Goal: Task Accomplishment & Management: Manage account settings

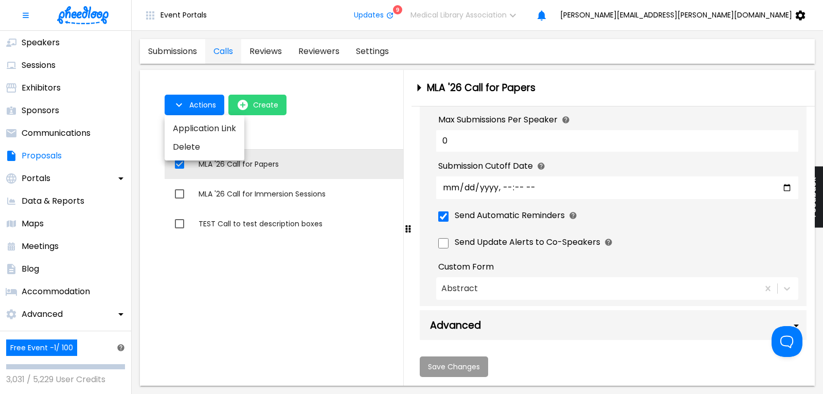
click at [44, 133] on div at bounding box center [411, 197] width 823 height 394
click at [44, 133] on p "Communications" at bounding box center [56, 133] width 69 height 12
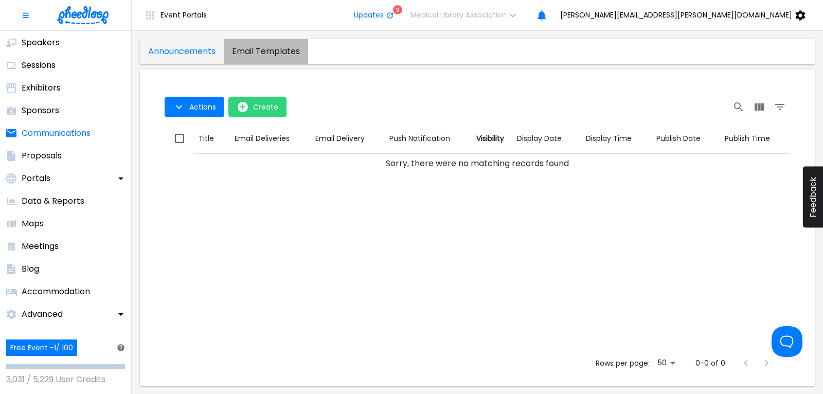
click at [259, 52] on templates "email templates" at bounding box center [266, 51] width 84 height 25
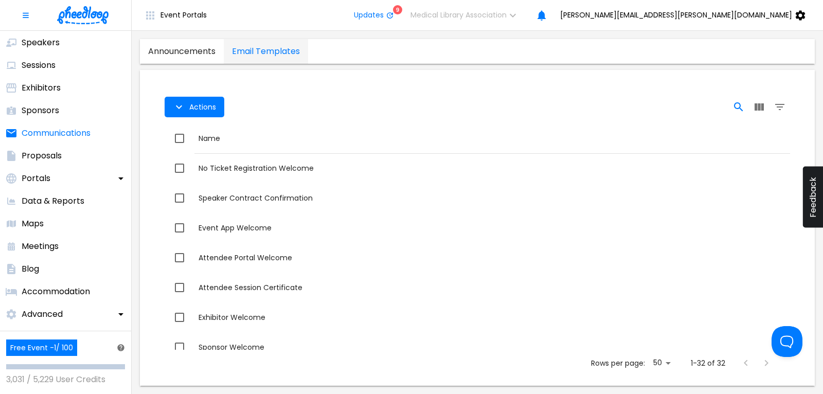
click at [740, 102] on icon "Search" at bounding box center [738, 107] width 12 height 12
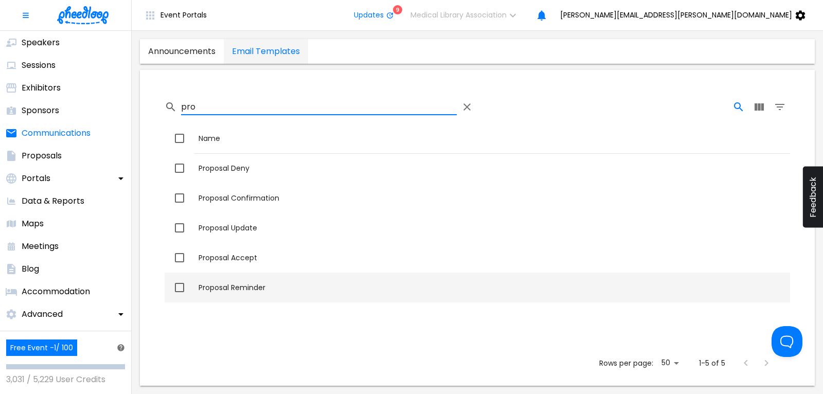
type input "pro"
click at [249, 284] on div "Proposal Reminder" at bounding box center [491, 287] width 587 height 10
checkbox input "true"
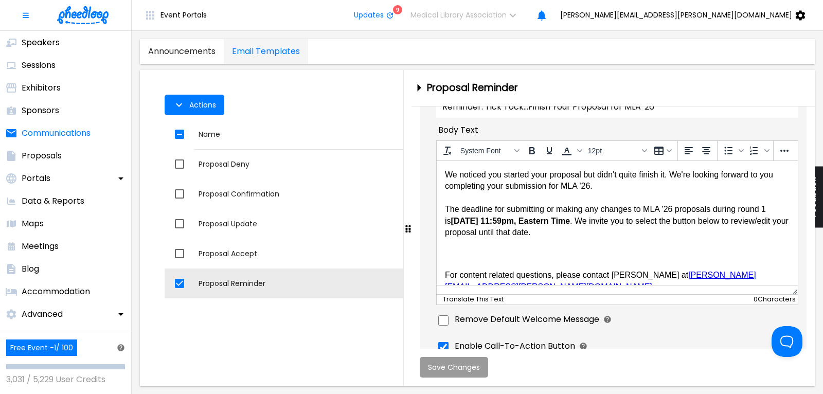
scroll to position [139, 0]
click at [672, 174] on body "We noticed you started your proposal but didn't quite finish it. We're looking …" at bounding box center [616, 229] width 344 height 123
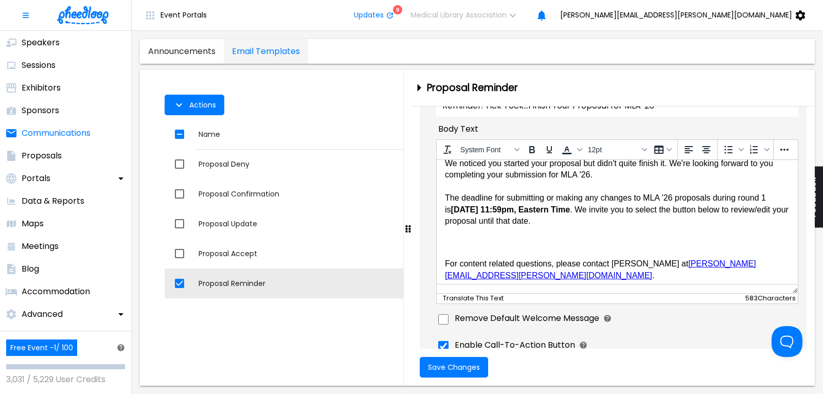
scroll to position [15, 0]
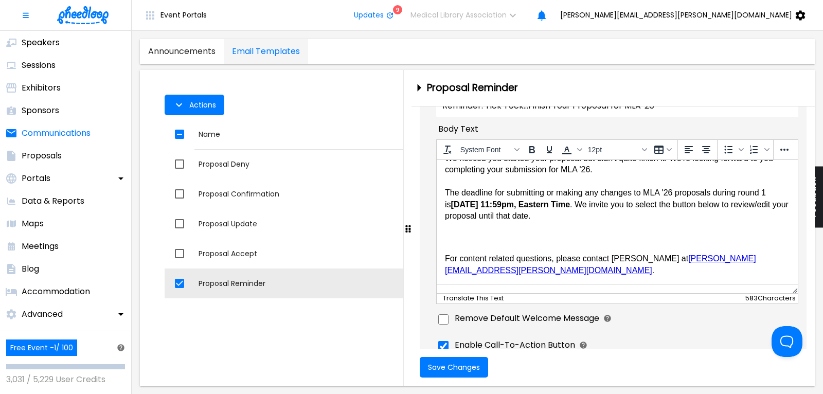
click at [538, 271] on link "[PERSON_NAME][EMAIL_ADDRESS][PERSON_NAME][DOMAIN_NAME]" at bounding box center [599, 264] width 311 height 20
click at [779, 151] on icon "More..." at bounding box center [784, 149] width 12 height 12
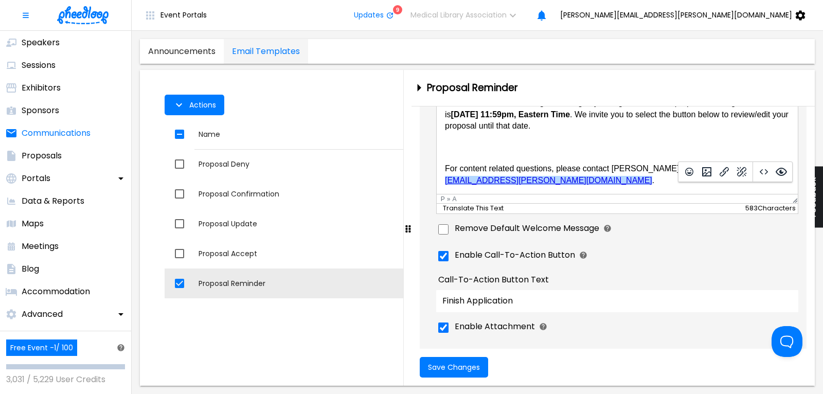
scroll to position [243, 0]
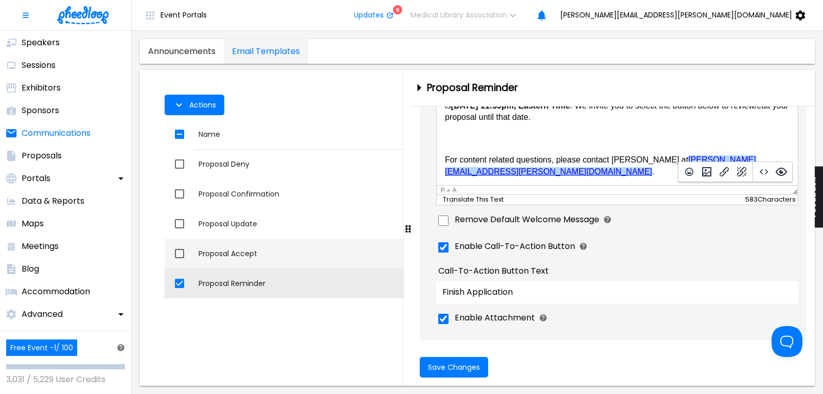
click at [238, 250] on div "Proposal Accept" at bounding box center [491, 253] width 587 height 10
checkbox input "true"
checkbox input "false"
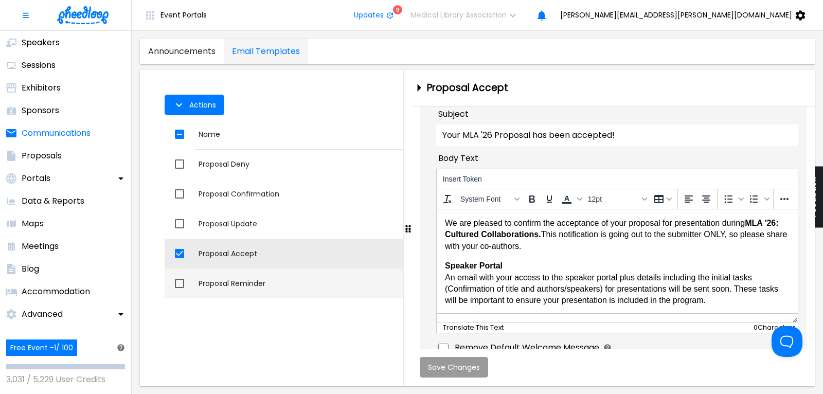
click at [204, 286] on div "Proposal Reminder" at bounding box center [491, 283] width 587 height 10
checkbox input "false"
checkbox input "true"
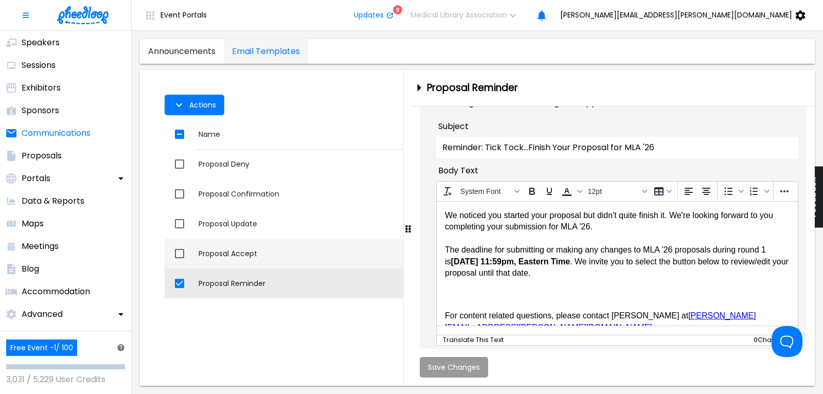
click at [228, 254] on div "Proposal Accept" at bounding box center [491, 253] width 587 height 10
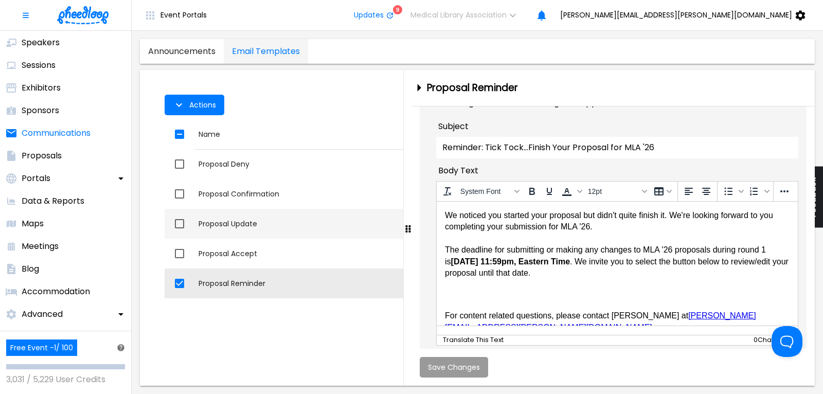
checkbox input "true"
checkbox input "false"
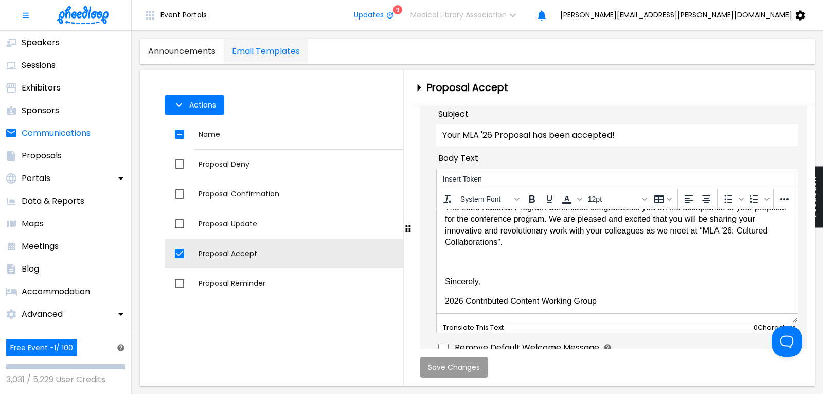
scroll to position [115, 0]
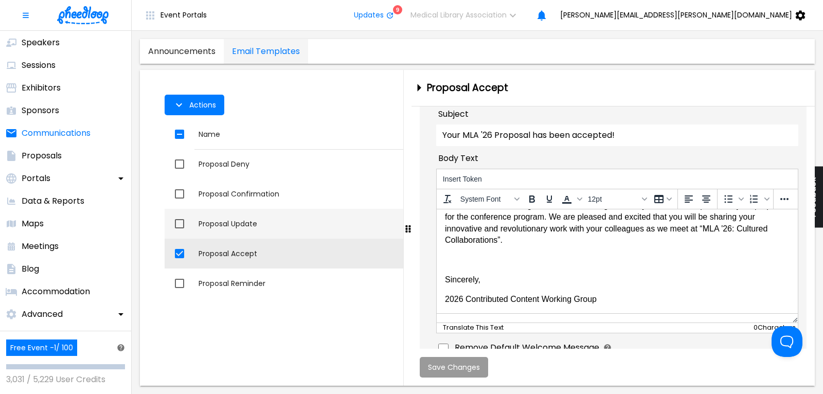
click at [242, 224] on div "Proposal Update" at bounding box center [491, 224] width 587 height 10
checkbox input "true"
checkbox input "false"
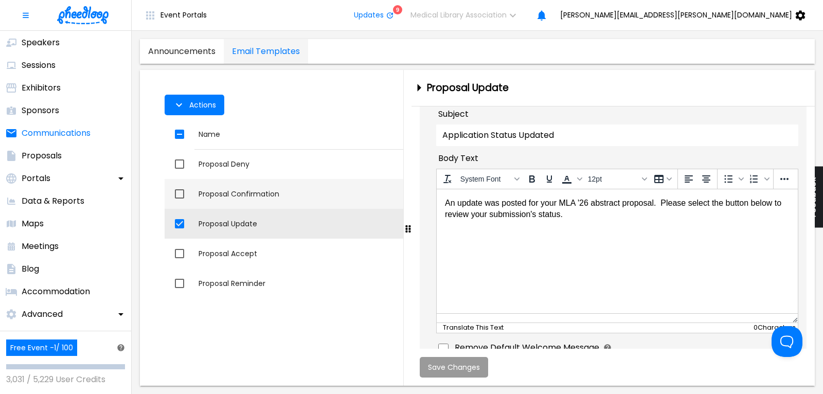
click at [252, 192] on div "Proposal Confirmation" at bounding box center [491, 194] width 587 height 10
checkbox input "true"
checkbox input "false"
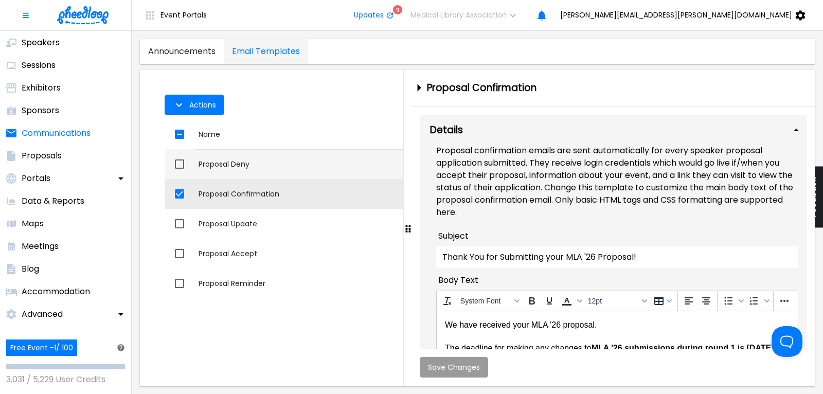
click at [227, 163] on div "Proposal Deny" at bounding box center [491, 164] width 587 height 10
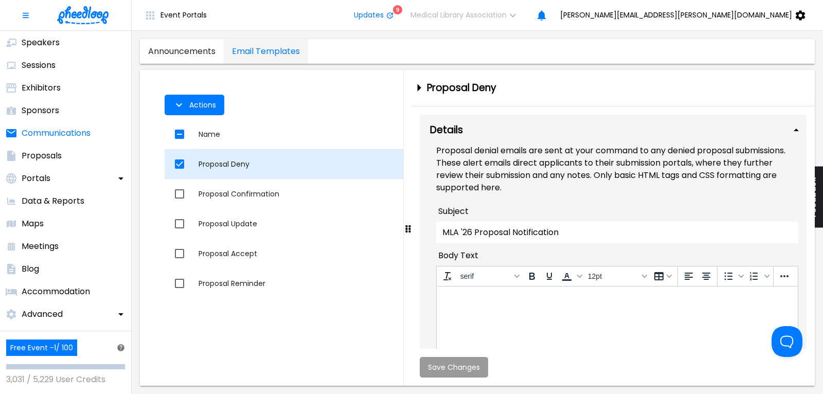
checkbox input "true"
checkbox input "false"
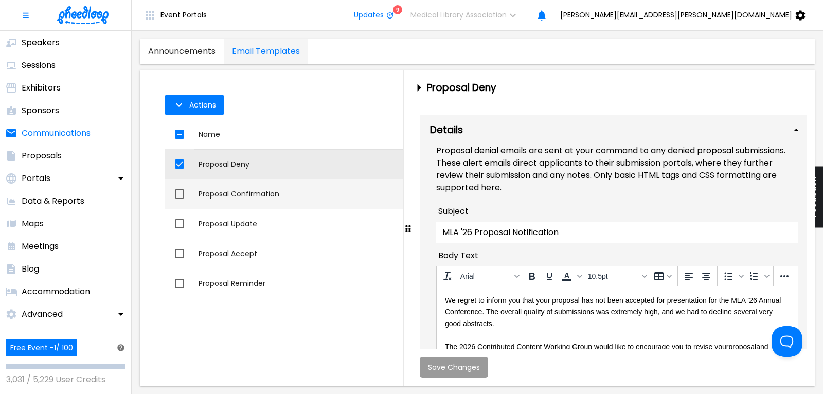
click at [224, 187] on td "Name Proposal Confirmation" at bounding box center [491, 194] width 595 height 30
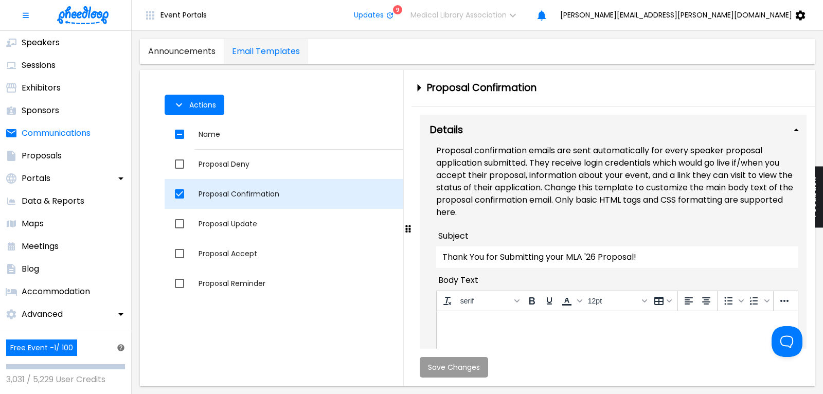
checkbox input "false"
checkbox input "true"
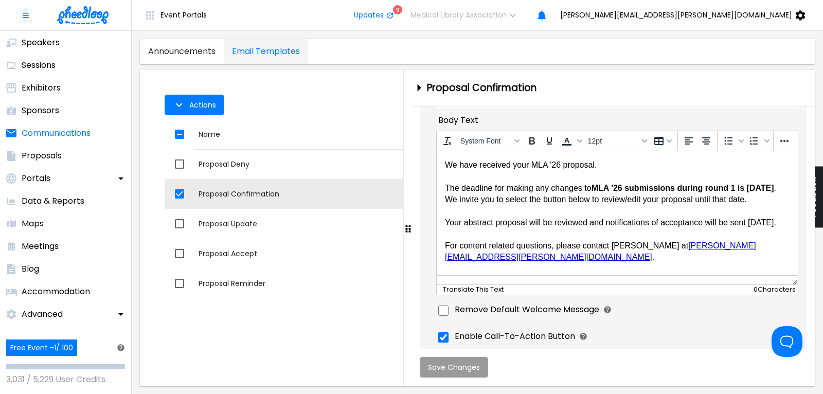
scroll to position [208, 0]
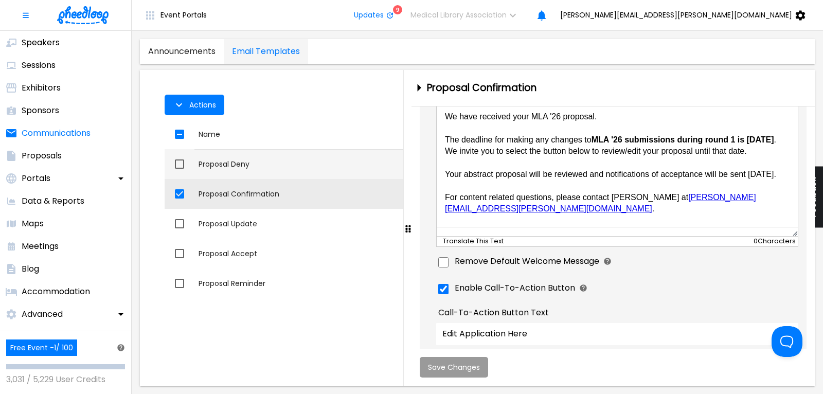
click at [228, 158] on td "Name Proposal Deny" at bounding box center [491, 164] width 595 height 30
checkbox input "true"
checkbox input "false"
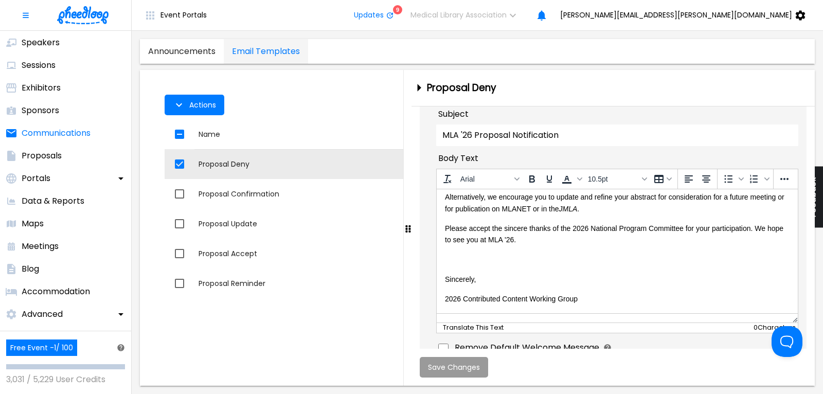
scroll to position [111, 0]
click at [421, 87] on icon "close-drawer" at bounding box center [419, 88] width 4 height 8
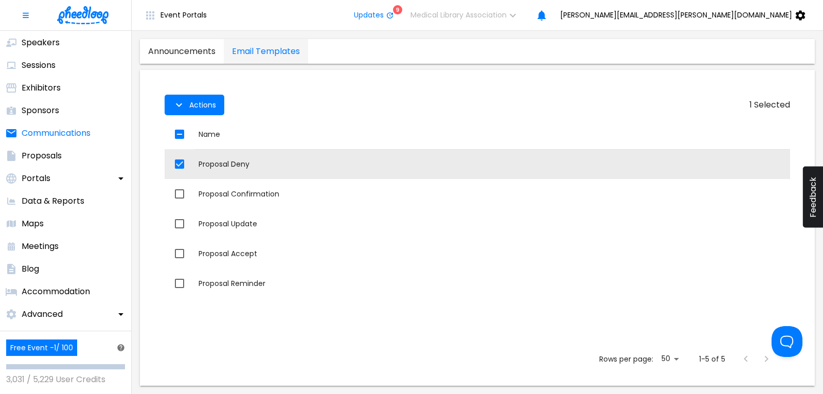
click at [81, 14] on img at bounding box center [82, 15] width 51 height 18
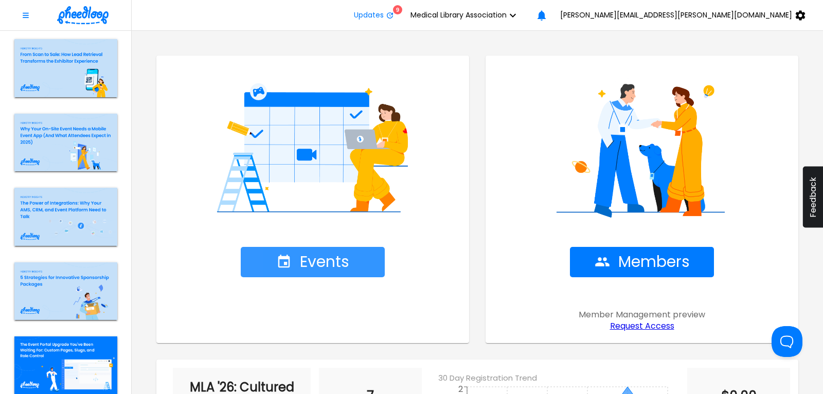
click at [324, 262] on span "Events" at bounding box center [312, 262] width 73 height 18
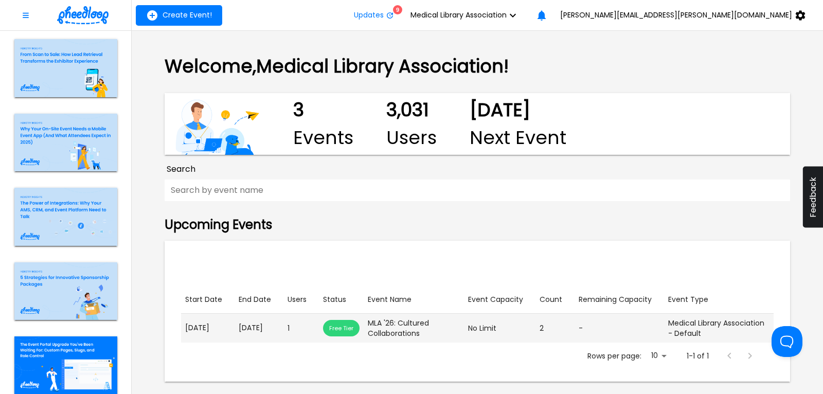
click at [264, 325] on td "End Date [DATE]" at bounding box center [258, 328] width 49 height 29
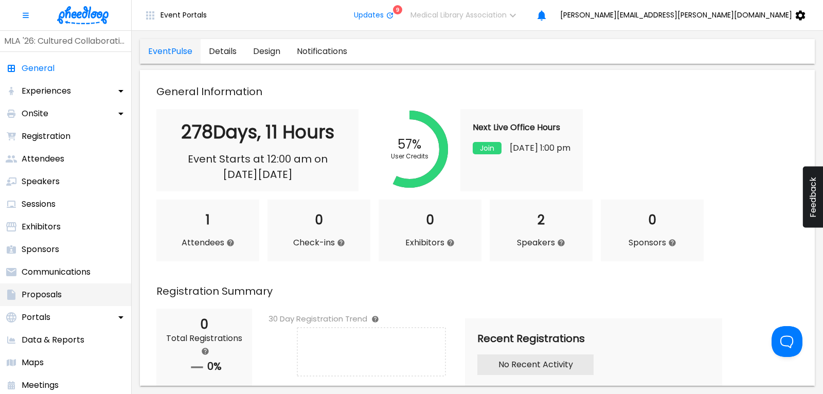
click at [40, 296] on p "Proposals" at bounding box center [42, 294] width 40 height 12
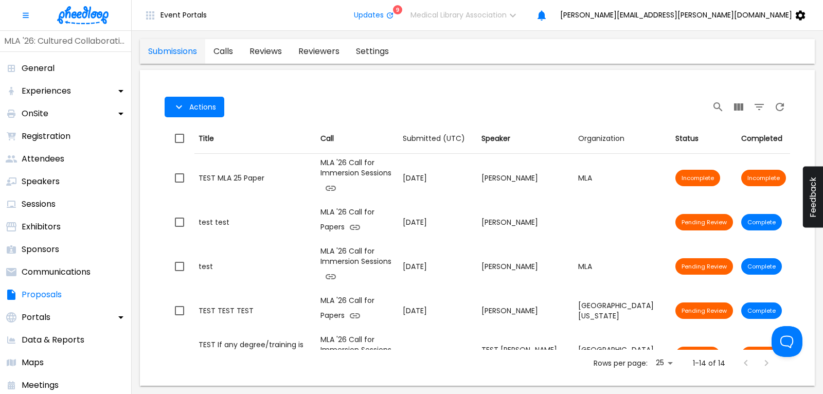
click at [224, 50] on link "calls" at bounding box center [223, 51] width 36 height 25
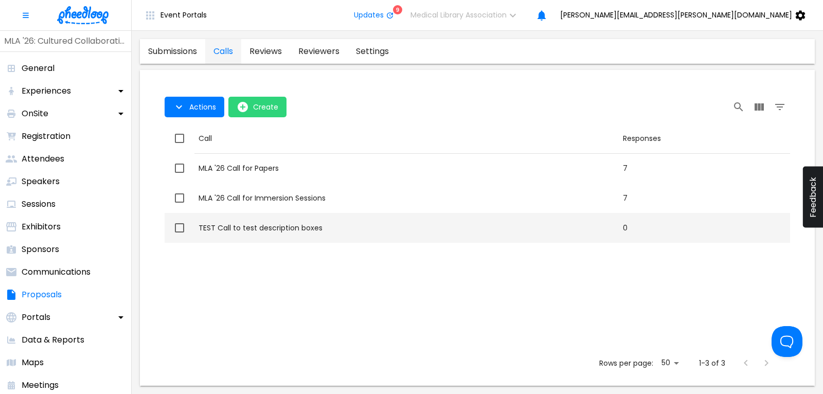
click at [181, 226] on input "checkbox" at bounding box center [180, 228] width 22 height 22
checkbox input "true"
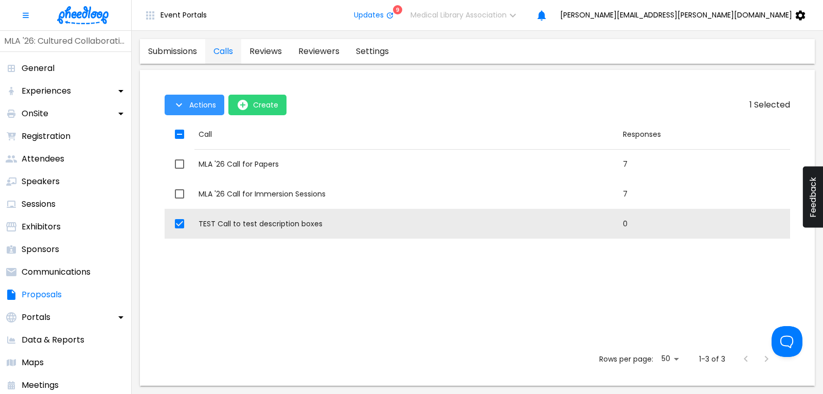
click at [212, 107] on span "Actions" at bounding box center [202, 105] width 27 height 8
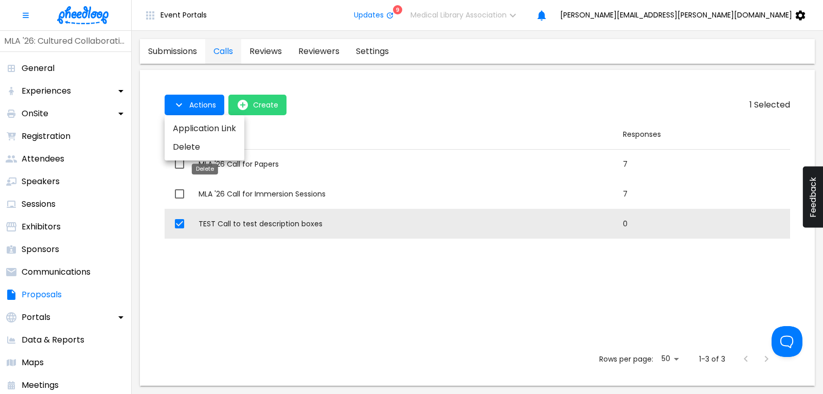
click at [183, 146] on li "Delete" at bounding box center [205, 147] width 80 height 19
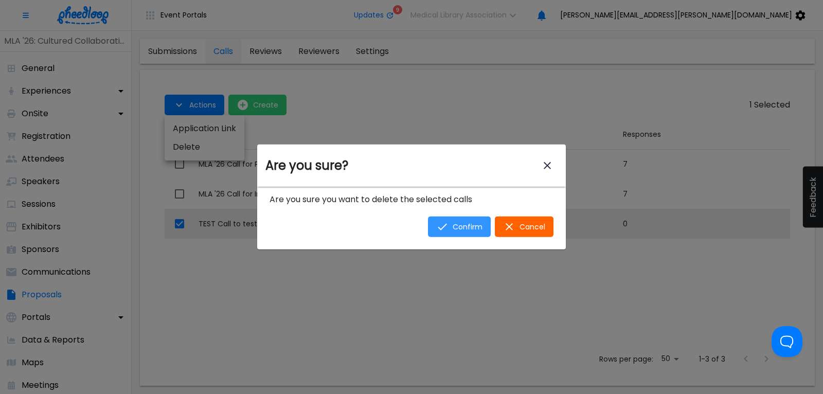
click at [459, 227] on span "Confirm" at bounding box center [467, 227] width 30 height 8
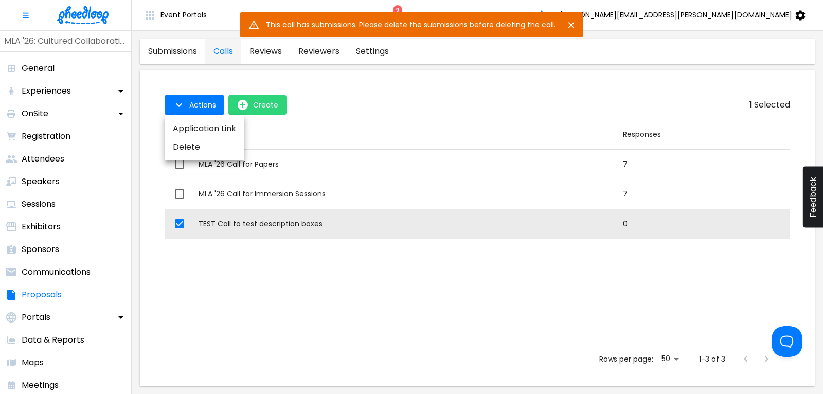
click at [571, 25] on icon "Close" at bounding box center [571, 25] width 6 height 6
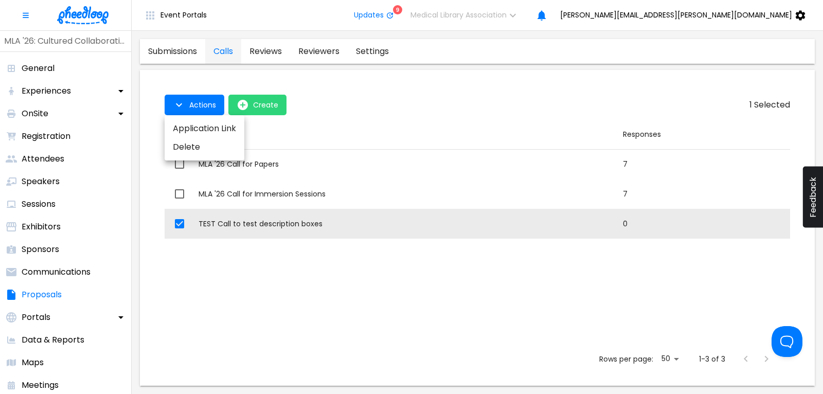
click at [505, 114] on div at bounding box center [411, 197] width 823 height 394
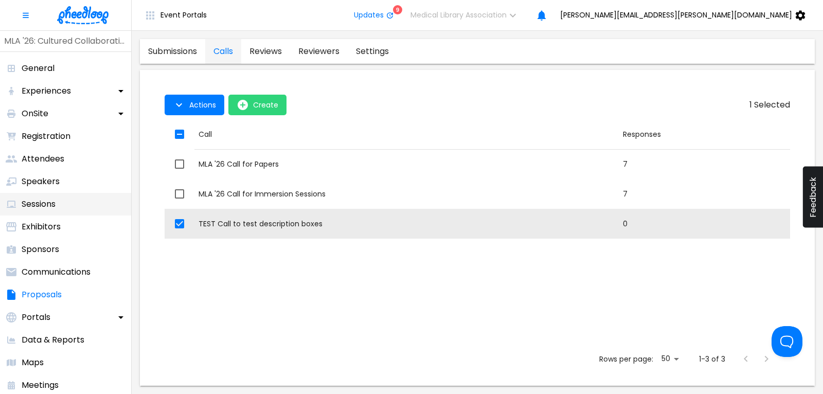
click at [46, 201] on p "Sessions" at bounding box center [39, 204] width 34 height 12
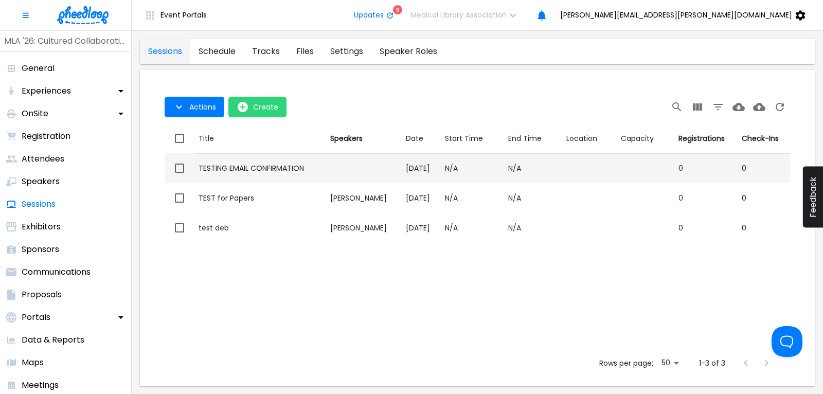
click at [179, 163] on input "checkbox" at bounding box center [180, 168] width 22 height 22
checkbox input "true"
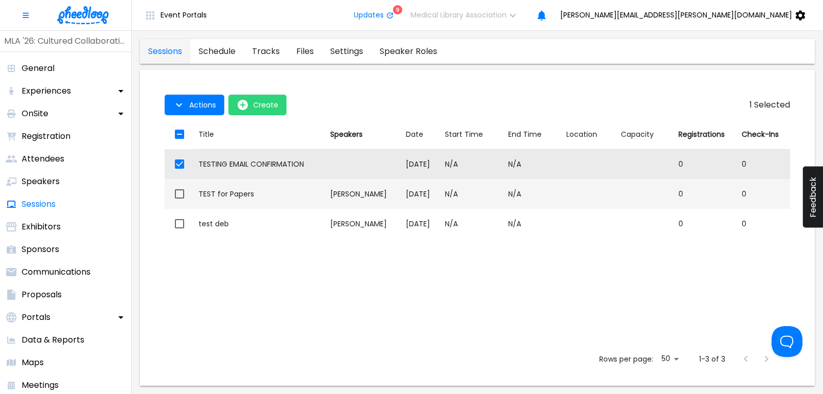
click at [176, 196] on input "checkbox" at bounding box center [180, 194] width 22 height 22
checkbox input "true"
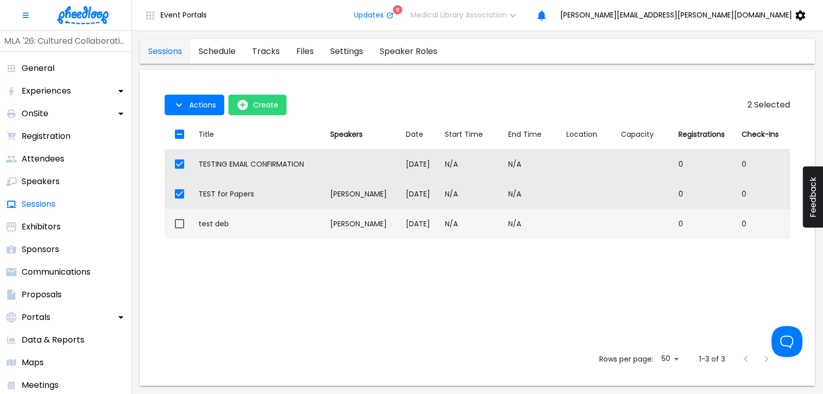
click at [176, 225] on input "checkbox" at bounding box center [180, 224] width 22 height 22
checkbox input "true"
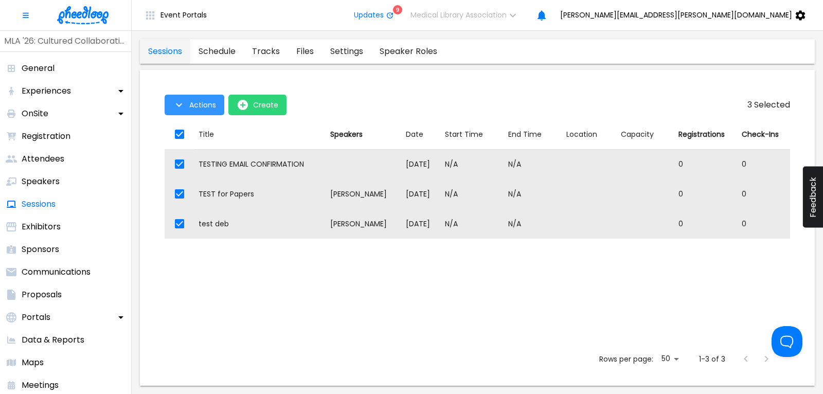
click at [194, 103] on span "Actions" at bounding box center [202, 105] width 27 height 8
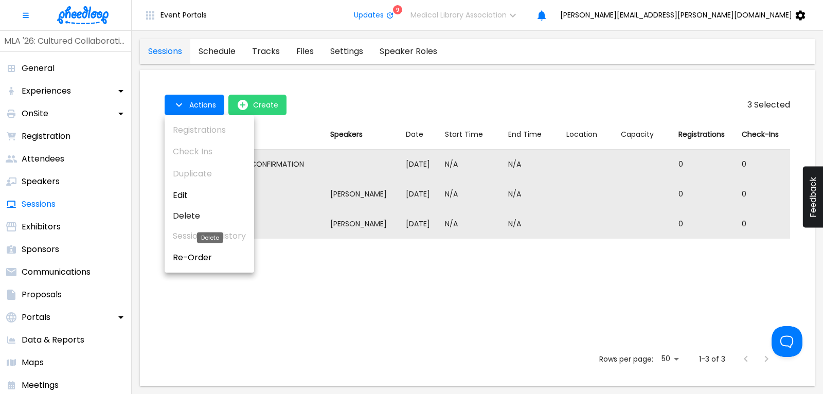
click at [188, 214] on li "Delete" at bounding box center [209, 216] width 89 height 19
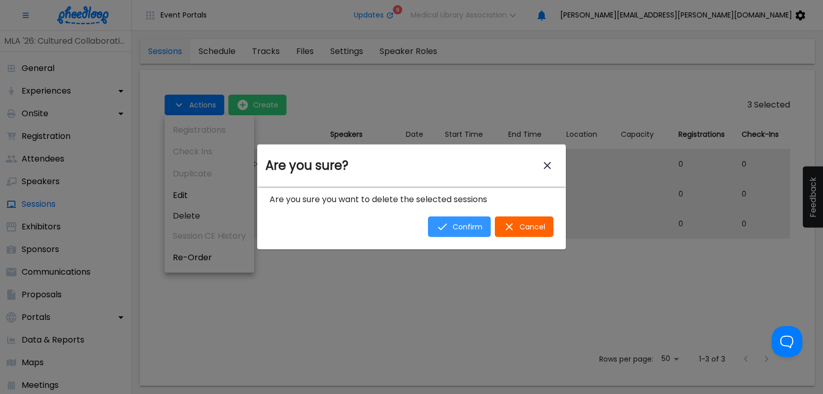
click at [453, 228] on button "Confirm" at bounding box center [459, 226] width 63 height 21
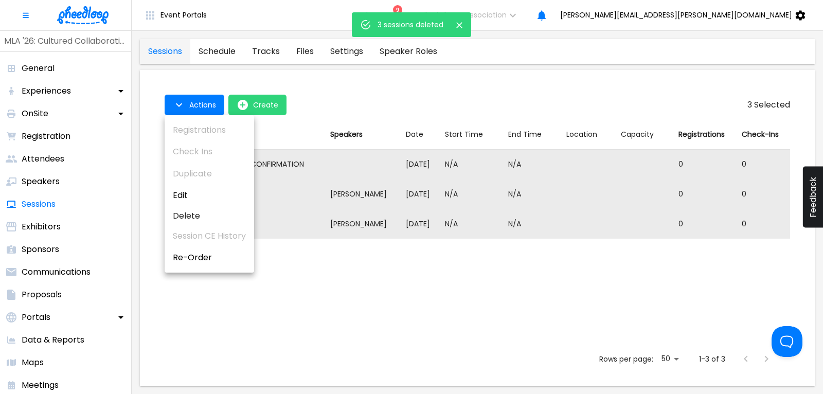
checkbox input "false"
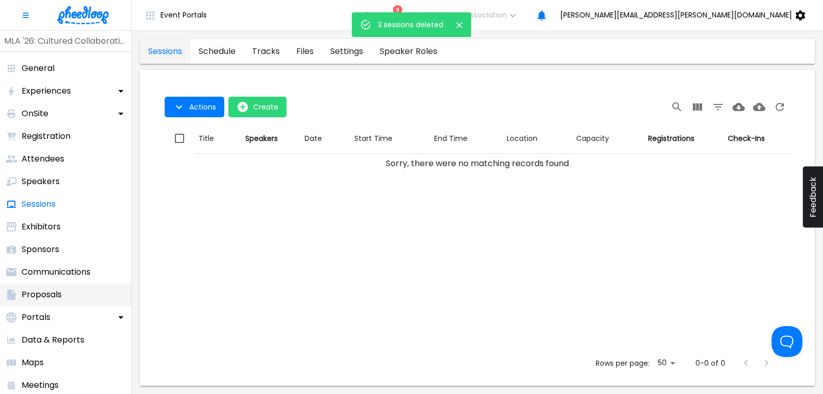
click at [46, 295] on p "Proposals" at bounding box center [42, 294] width 40 height 12
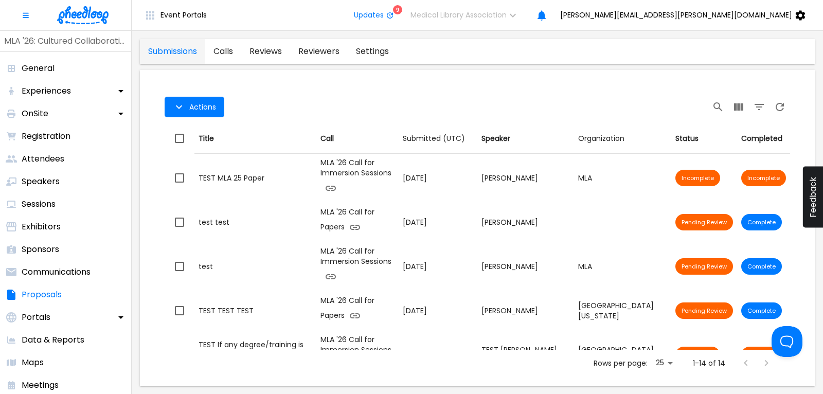
click at [220, 50] on link "calls" at bounding box center [223, 51] width 36 height 25
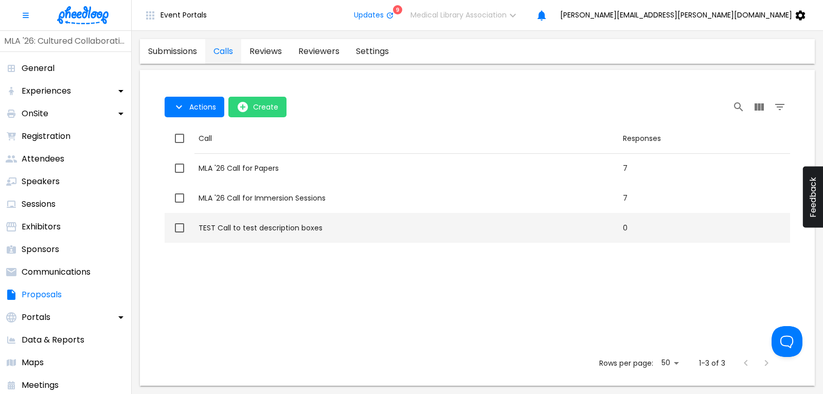
click at [173, 229] on input "checkbox" at bounding box center [180, 228] width 22 height 22
checkbox input "true"
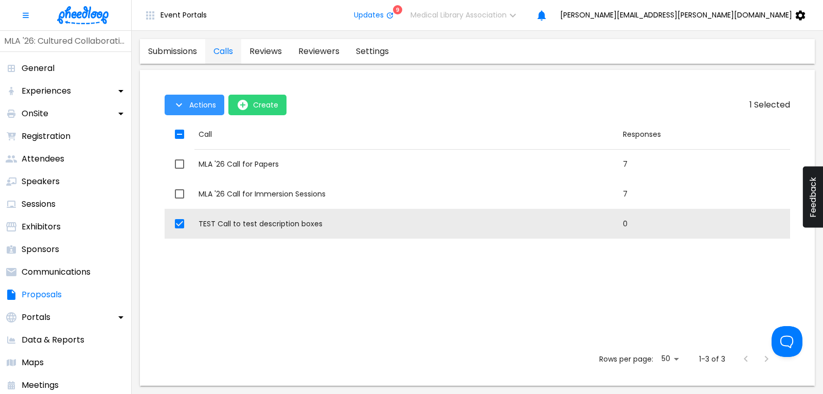
click at [202, 107] on span "Actions" at bounding box center [202, 105] width 27 height 8
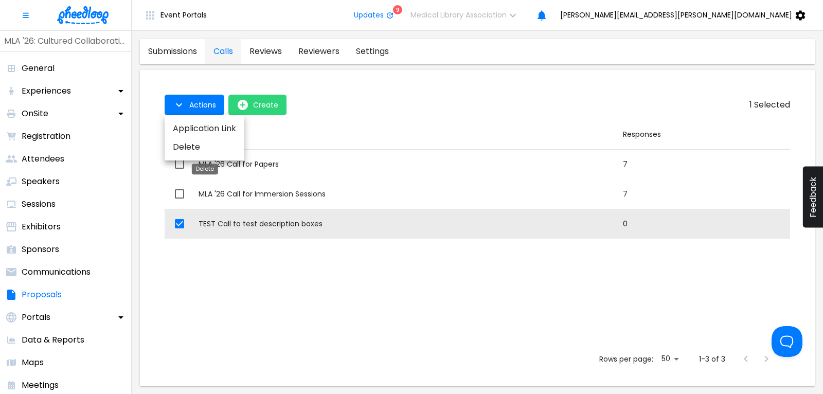
click at [183, 148] on li "Delete" at bounding box center [205, 147] width 80 height 19
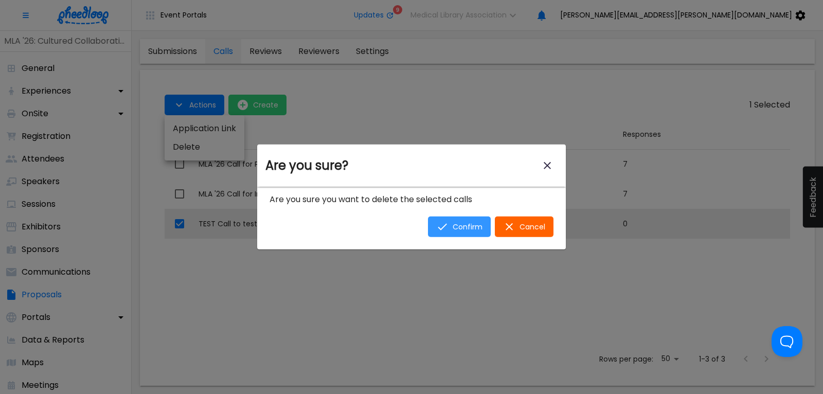
click at [462, 226] on span "Confirm" at bounding box center [467, 227] width 30 height 8
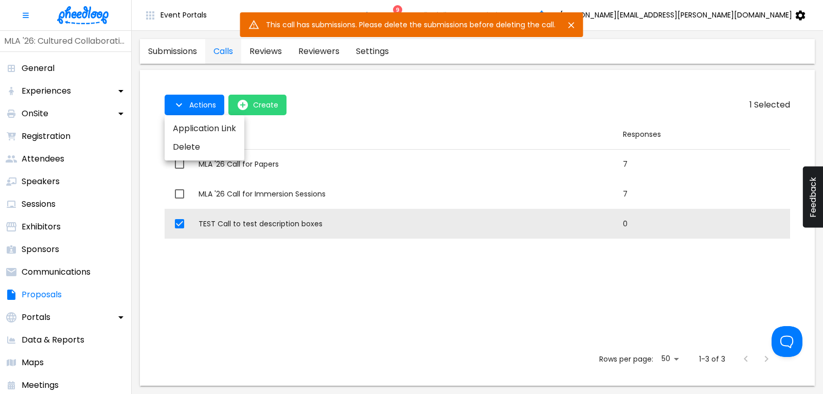
click at [572, 22] on icon "Close" at bounding box center [571, 25] width 10 height 10
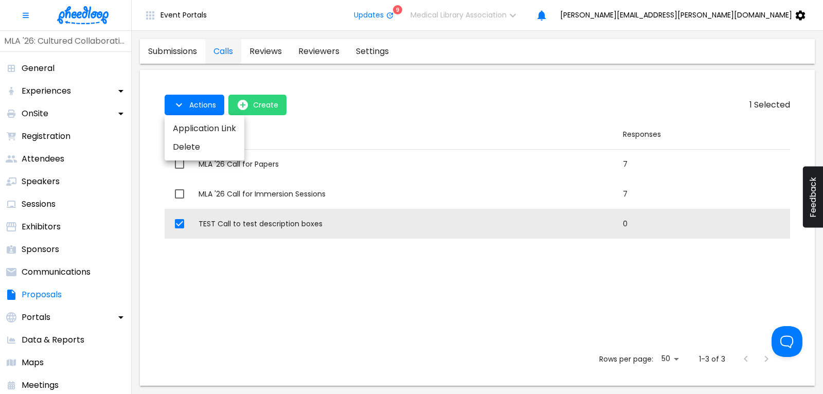
click at [165, 50] on div at bounding box center [411, 197] width 823 height 394
click at [176, 56] on link "submissions" at bounding box center [172, 51] width 65 height 25
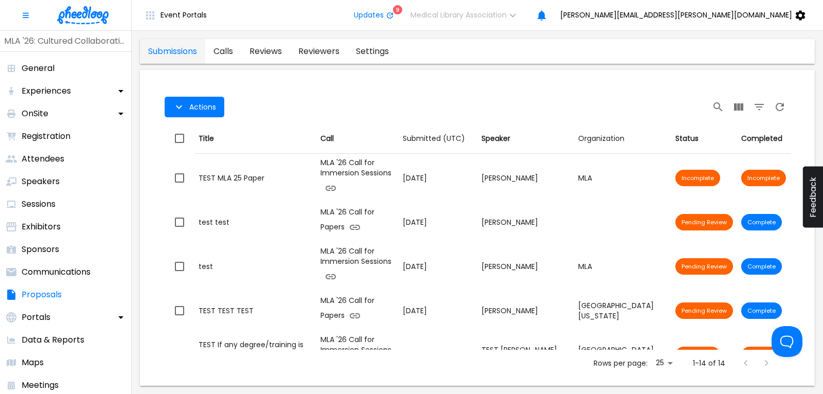
click at [226, 51] on link "calls" at bounding box center [223, 51] width 36 height 25
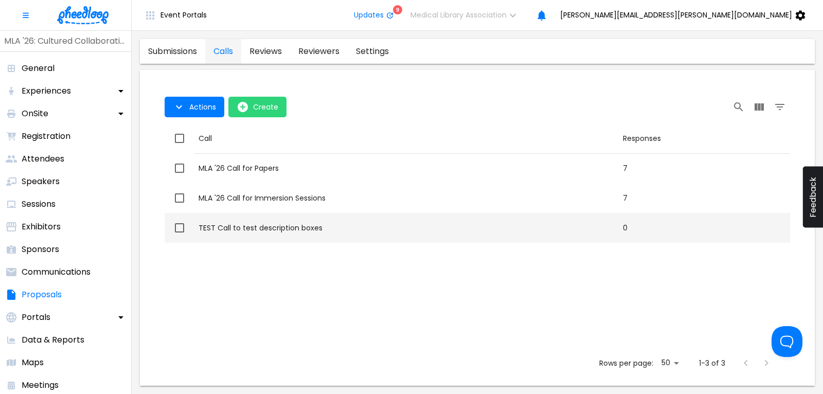
click at [219, 224] on div "TEST Call to test description boxes" at bounding box center [406, 228] width 416 height 10
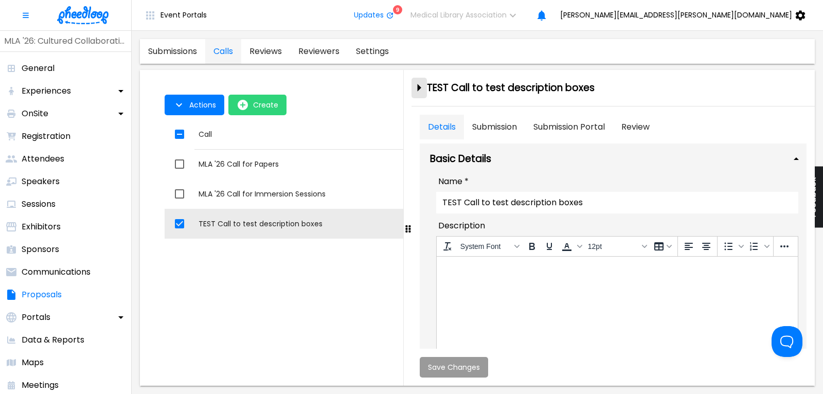
click at [420, 86] on icon "close-drawer" at bounding box center [419, 88] width 18 height 18
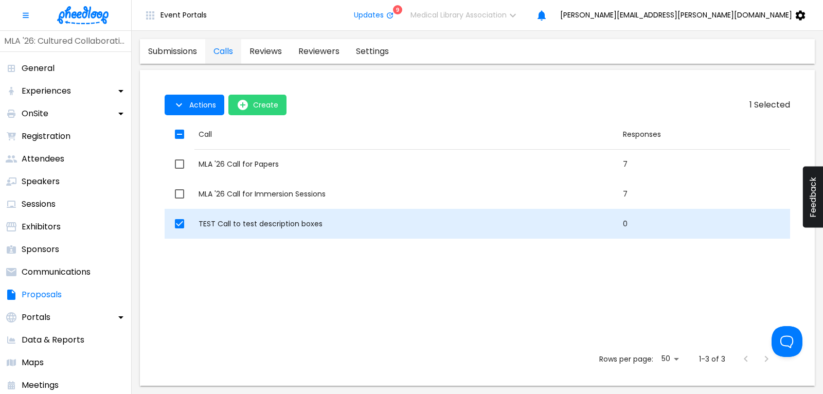
click at [180, 225] on input "checkbox" at bounding box center [180, 224] width 22 height 22
checkbox input "false"
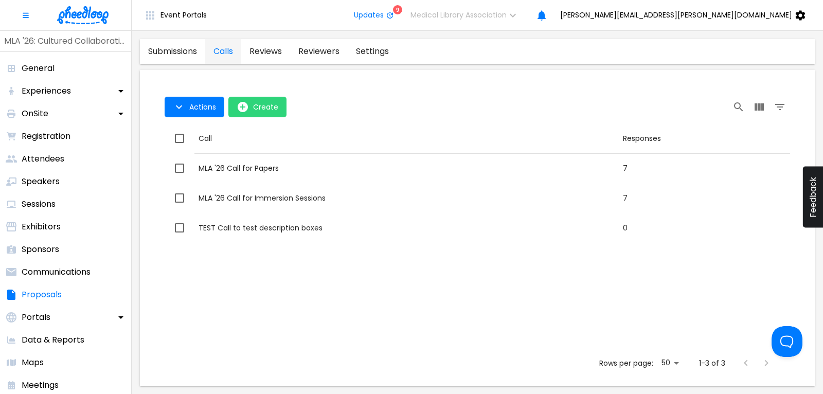
click at [189, 49] on link "submissions" at bounding box center [172, 51] width 65 height 25
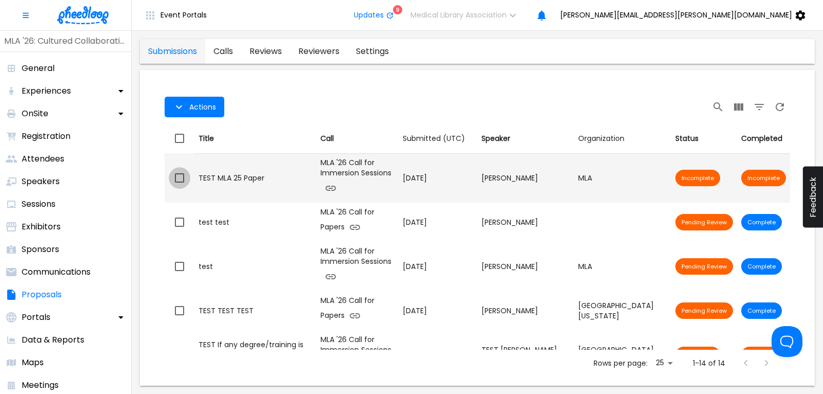
click at [176, 178] on input "checkbox" at bounding box center [180, 178] width 22 height 22
checkbox input "true"
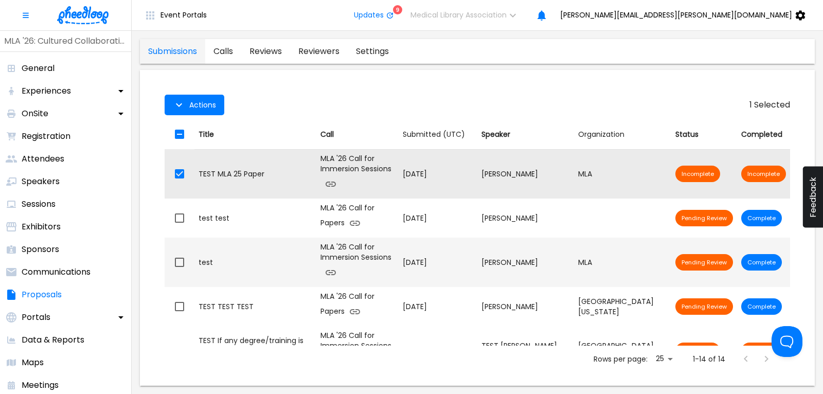
click at [180, 261] on input "checkbox" at bounding box center [180, 262] width 22 height 22
checkbox input "true"
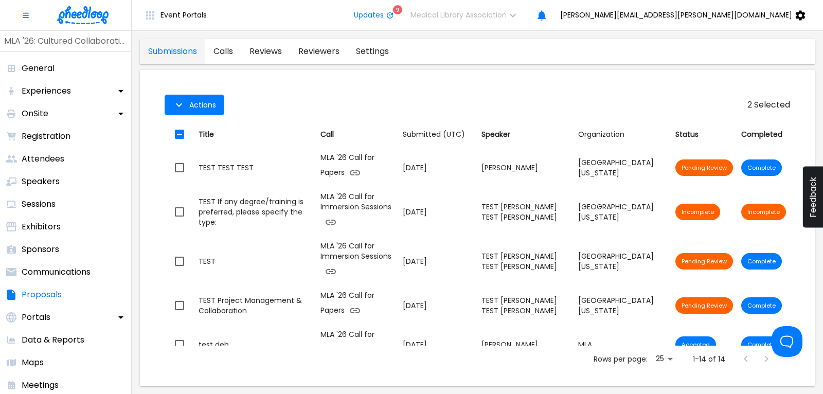
scroll to position [208, 0]
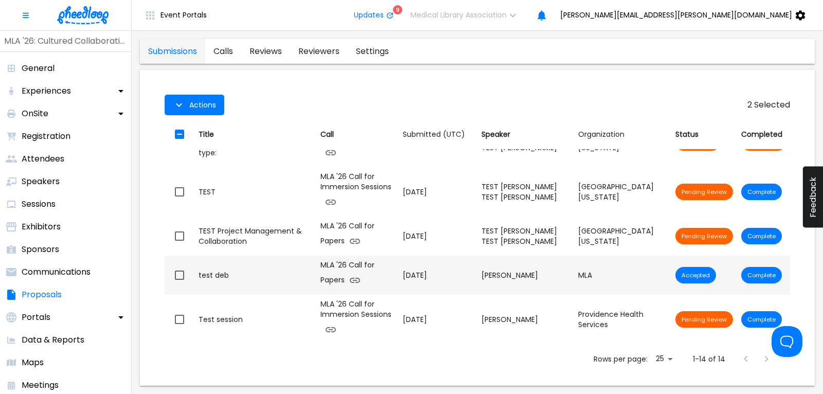
click at [178, 274] on input "checkbox" at bounding box center [180, 275] width 22 height 22
checkbox input "true"
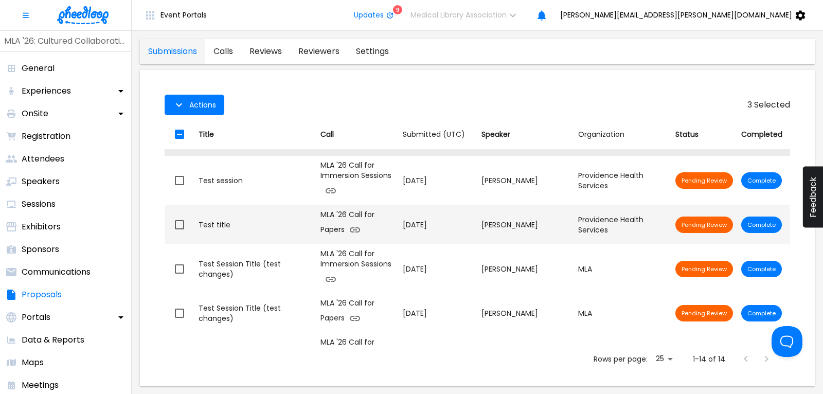
scroll to position [423, 0]
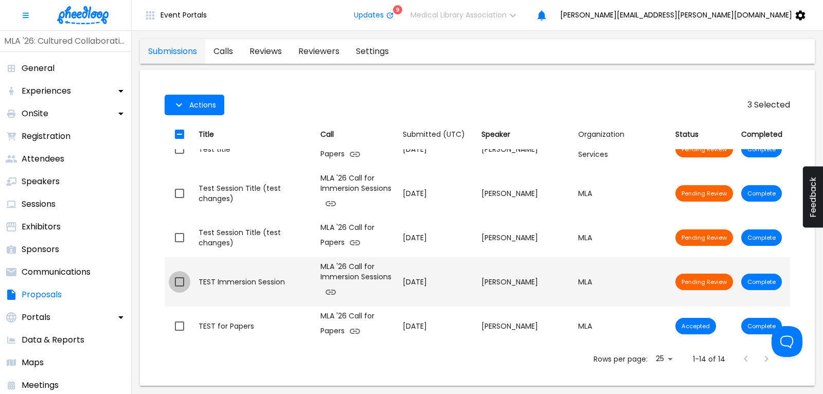
click at [179, 279] on input "checkbox" at bounding box center [180, 282] width 22 height 22
checkbox input "true"
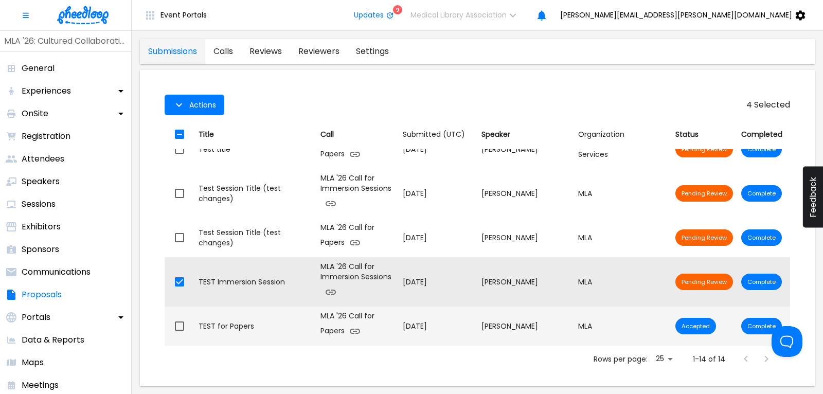
click at [175, 323] on input "checkbox" at bounding box center [180, 326] width 22 height 22
checkbox input "true"
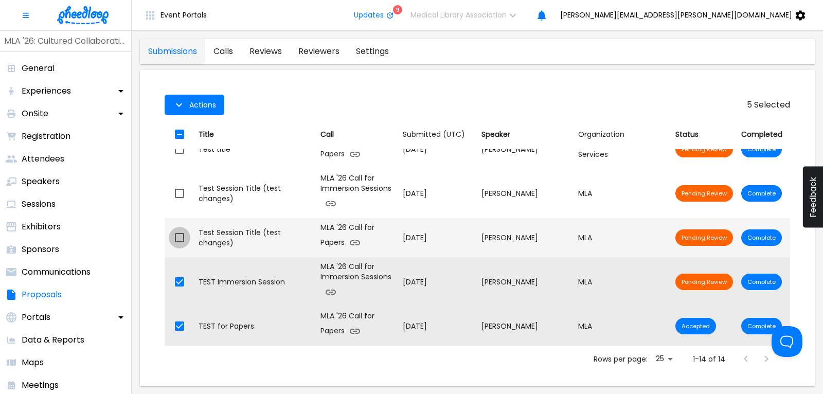
click at [179, 231] on input "checkbox" at bounding box center [180, 238] width 22 height 22
checkbox input "true"
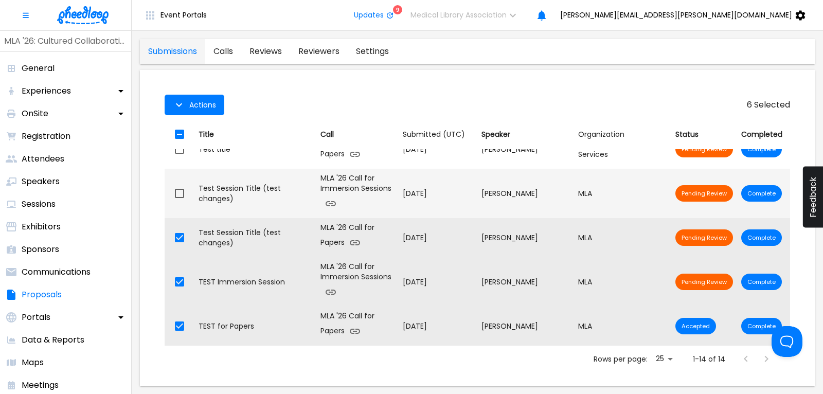
click at [178, 188] on input "checkbox" at bounding box center [180, 194] width 22 height 22
checkbox input "true"
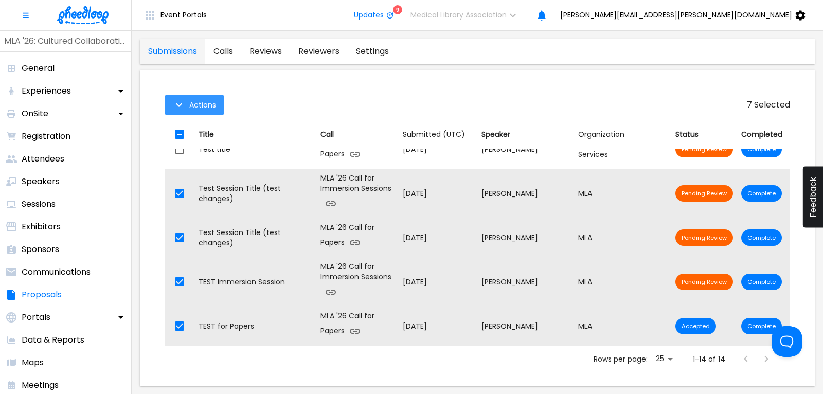
click at [189, 109] on span "Actions" at bounding box center [202, 105] width 27 height 8
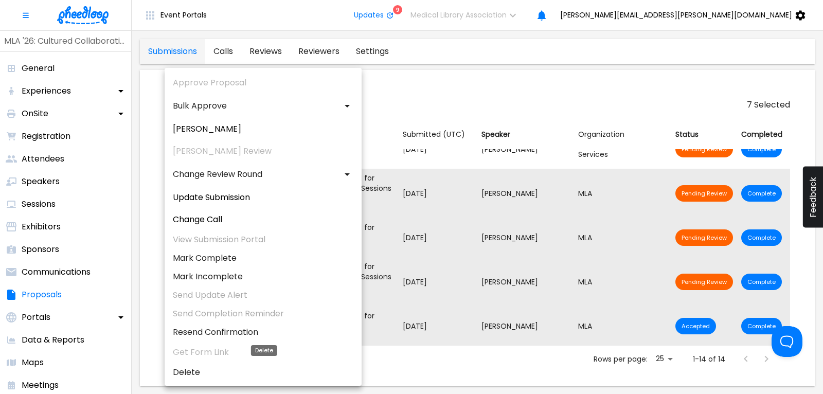
click at [197, 372] on li "Delete" at bounding box center [263, 372] width 197 height 19
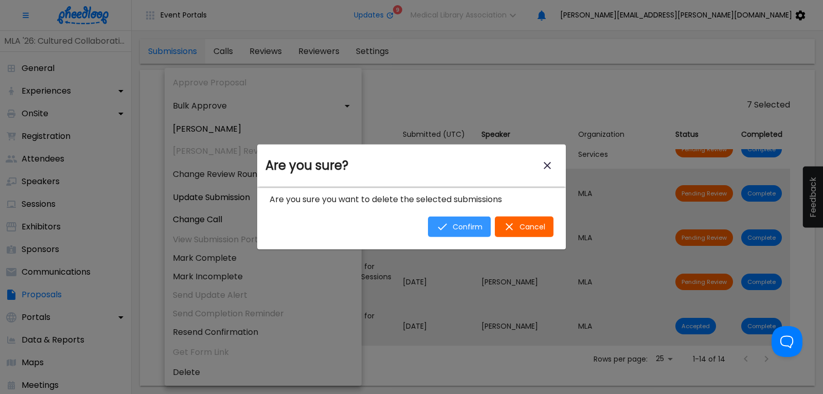
click at [456, 227] on span "Confirm" at bounding box center [467, 227] width 30 height 8
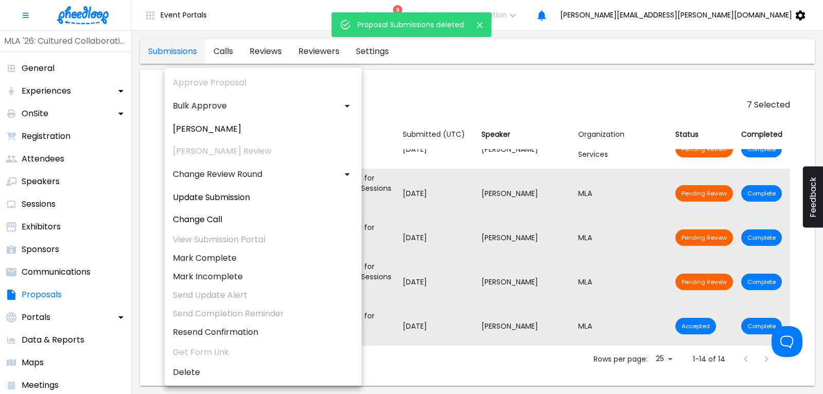
checkbox input "false"
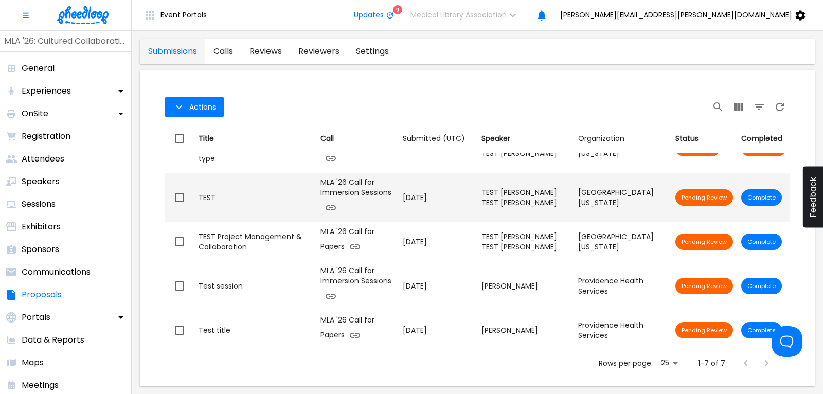
scroll to position [0, 0]
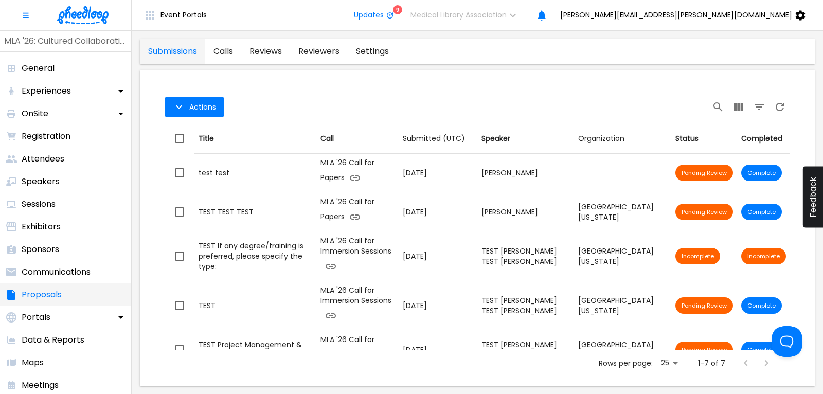
click at [43, 294] on p "Proposals" at bounding box center [42, 294] width 40 height 12
click at [225, 51] on link "calls" at bounding box center [223, 51] width 36 height 25
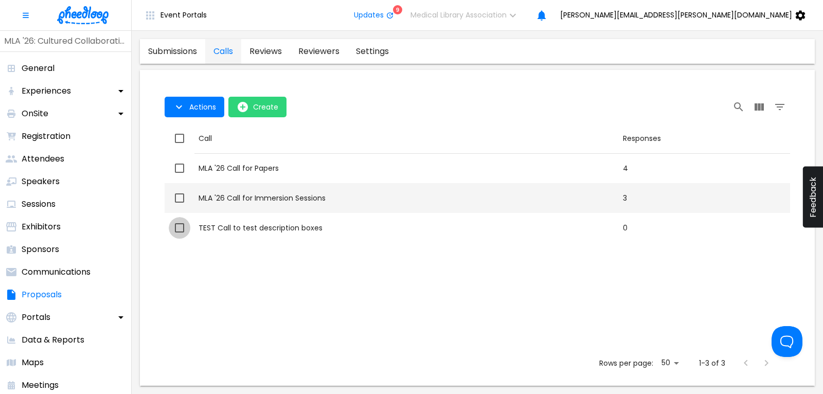
drag, startPoint x: 179, startPoint y: 226, endPoint x: 219, endPoint y: 206, distance: 44.2
click at [179, 226] on input "checkbox" at bounding box center [180, 228] width 22 height 22
checkbox input "true"
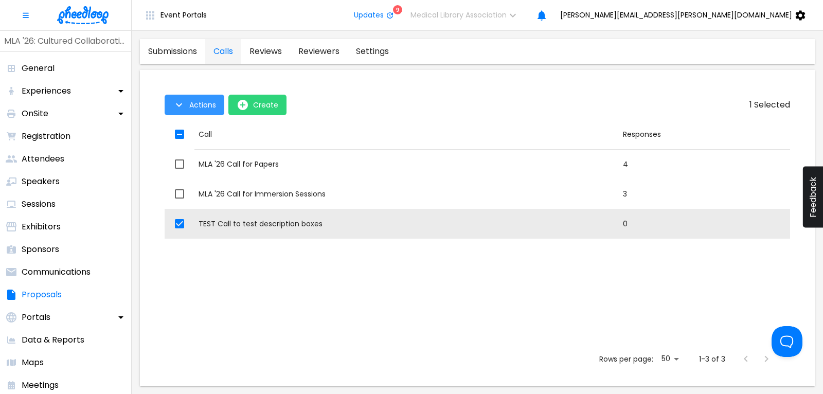
click at [193, 106] on span "Actions" at bounding box center [202, 105] width 27 height 8
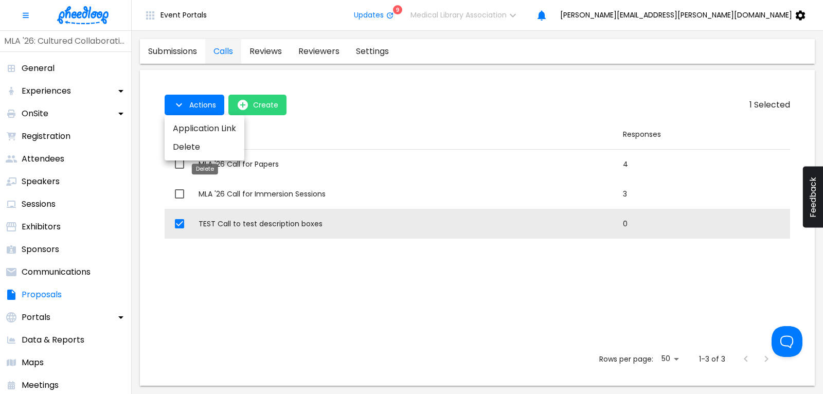
click at [181, 146] on li "Delete" at bounding box center [205, 147] width 80 height 19
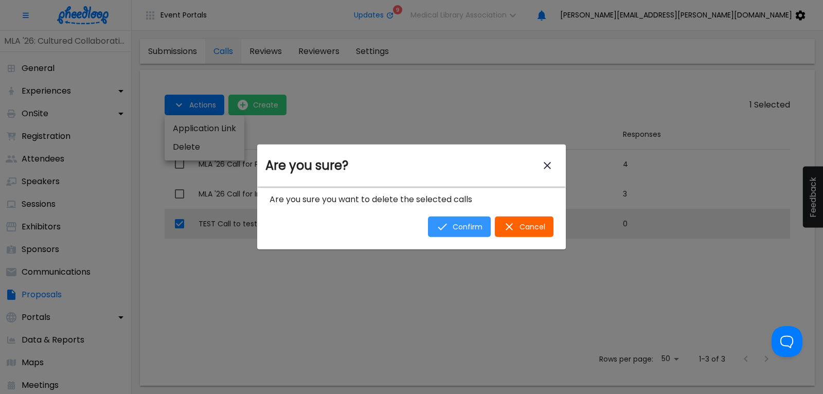
click at [454, 227] on span "Confirm" at bounding box center [467, 227] width 30 height 8
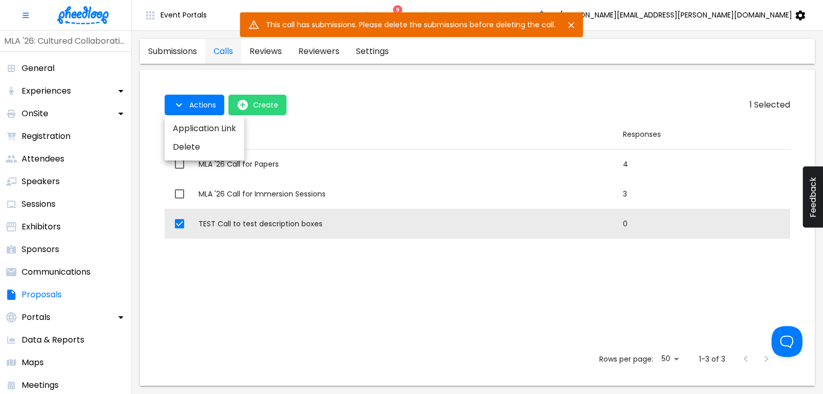
click at [571, 26] on icon "Close" at bounding box center [571, 25] width 6 height 6
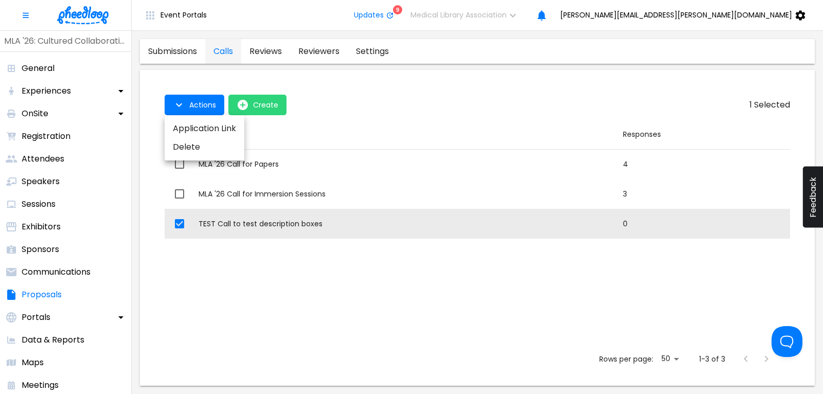
click at [431, 82] on div at bounding box center [411, 197] width 823 height 394
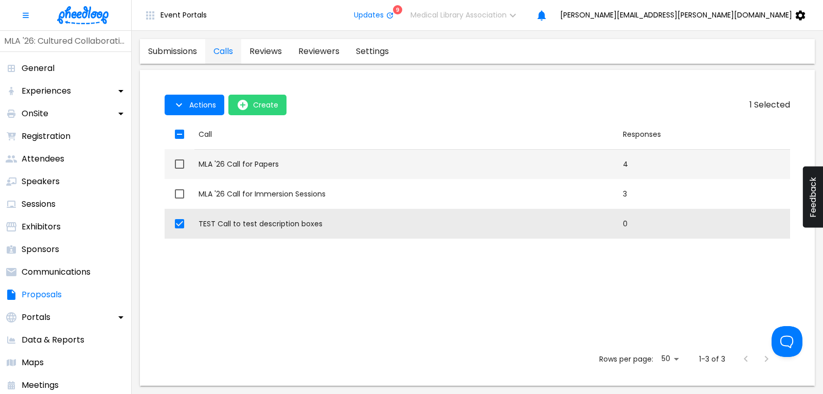
click at [258, 159] on div "MLA '26 Call for Papers" at bounding box center [406, 164] width 416 height 10
checkbox input "true"
checkbox input "false"
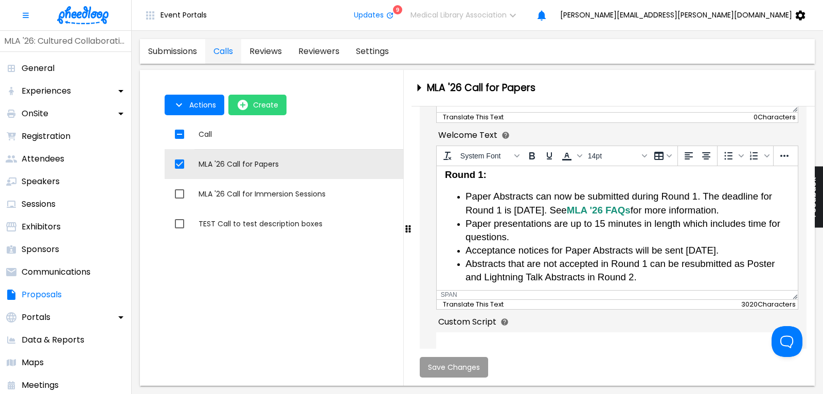
scroll to position [257, 0]
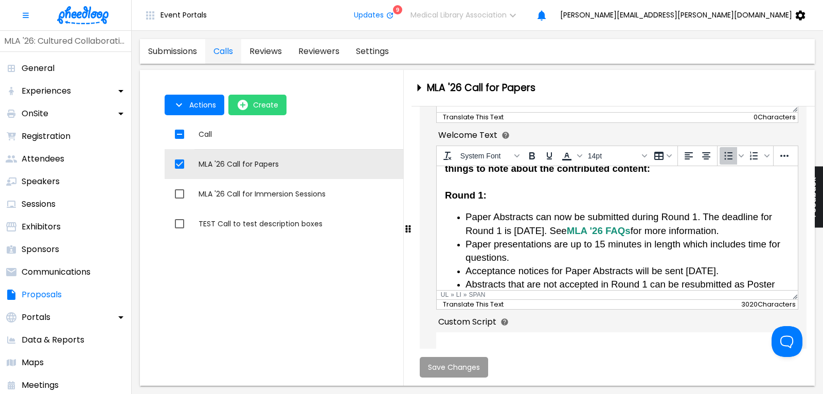
click at [678, 241] on span "Paper presentations are up to 15 minutes in length which includes time for ques…" at bounding box center [622, 250] width 315 height 24
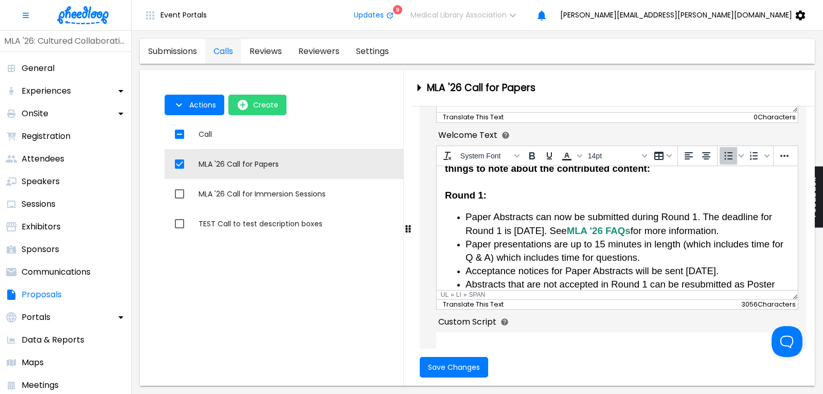
click at [713, 242] on span "Paper presentations are up to 15 minutes in length (which includes time for Q &…" at bounding box center [624, 250] width 318 height 24
click at [750, 242] on span "Paper presentations are up to 15 minutes in length (which includes time for Q &…" at bounding box center [624, 250] width 318 height 24
drag, startPoint x: 496, startPoint y: 258, endPoint x: 683, endPoint y: 244, distance: 187.1
click at [683, 244] on span "Paper presentations are up to 15 minutes in length (which includes time for Q &…" at bounding box center [624, 250] width 318 height 24
drag, startPoint x: 468, startPoint y: 362, endPoint x: 482, endPoint y: 360, distance: 14.5
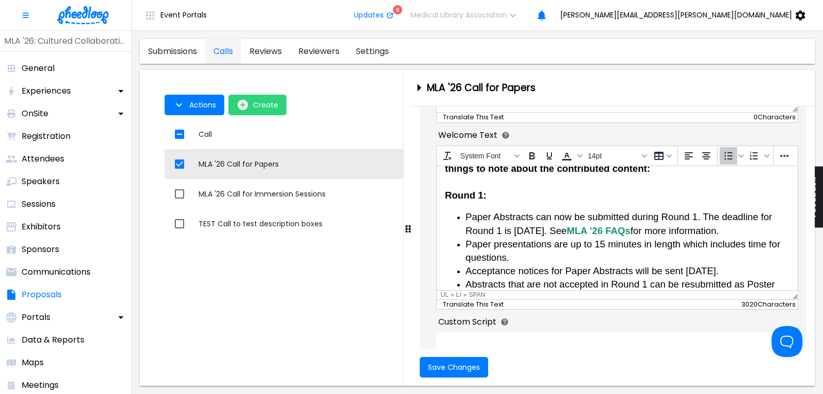
click at [468, 363] on span "Save Changes" at bounding box center [454, 367] width 52 height 8
click at [591, 241] on span "Paper presentations are up to 15 minutes in length which includes time for ques…" at bounding box center [622, 250] width 315 height 24
click at [527, 254] on li "Paper presentations are 15 minutes in length which includes time for questions." at bounding box center [627, 250] width 324 height 27
click at [564, 242] on span "Paper presentations are 15 minutes in length which includes time for questions.…" at bounding box center [610, 250] width 290 height 24
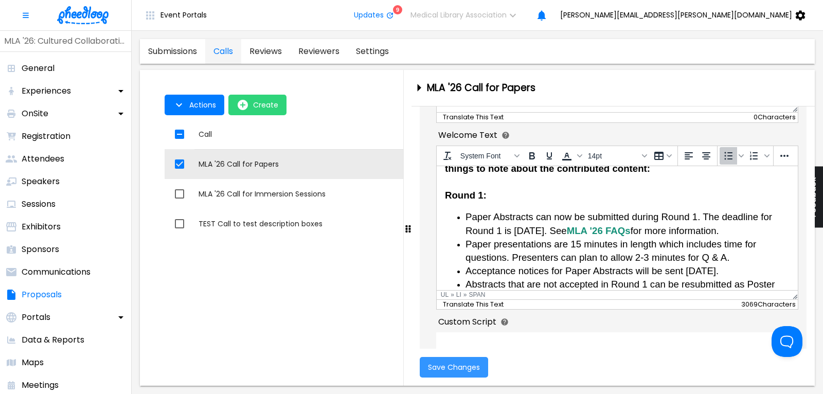
click at [451, 369] on span "Save Changes" at bounding box center [454, 367] width 52 height 8
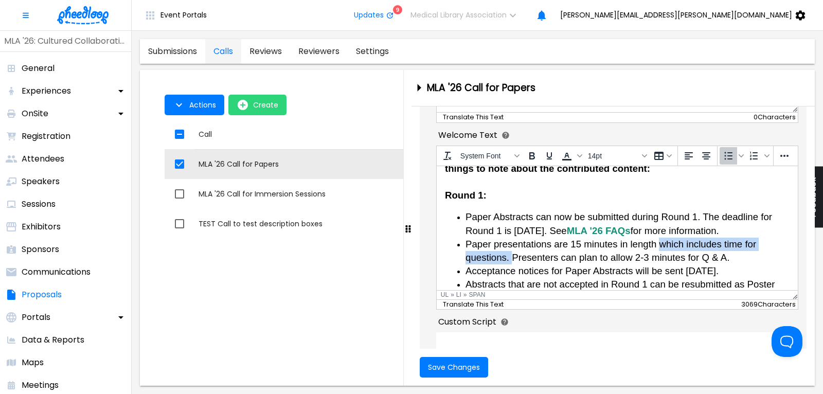
drag, startPoint x: 659, startPoint y: 241, endPoint x: 1075, endPoint y: 468, distance: 473.7
click at [511, 258] on span "Paper presentations are 15 minutes in length which includes time for questions.…" at bounding box center [610, 250] width 290 height 24
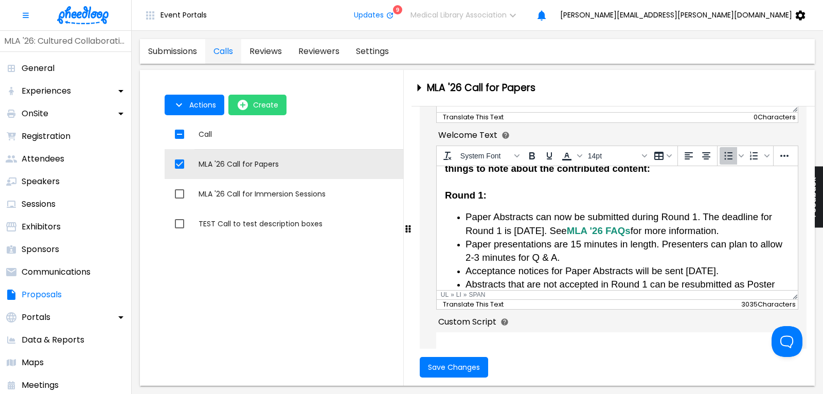
click at [720, 242] on span "Paper presentations are 15 minutes in length. Presenters can plan to allow 2-3 …" at bounding box center [623, 250] width 317 height 24
click at [542, 253] on span "Paper presentations are 15 minutes in length. Presenters should plan to allow 2…" at bounding box center [617, 250] width 305 height 24
click at [454, 371] on span "Save Changes" at bounding box center [454, 367] width 52 height 8
click at [418, 83] on icon "close-drawer" at bounding box center [419, 88] width 18 height 18
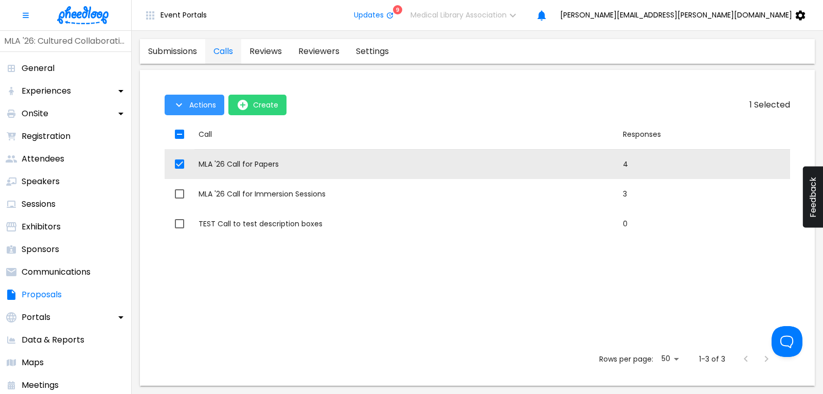
click at [192, 106] on span "Actions" at bounding box center [202, 105] width 27 height 8
click at [199, 130] on li "Application Link" at bounding box center [205, 128] width 80 height 19
